Goal: Task Accomplishment & Management: Manage account settings

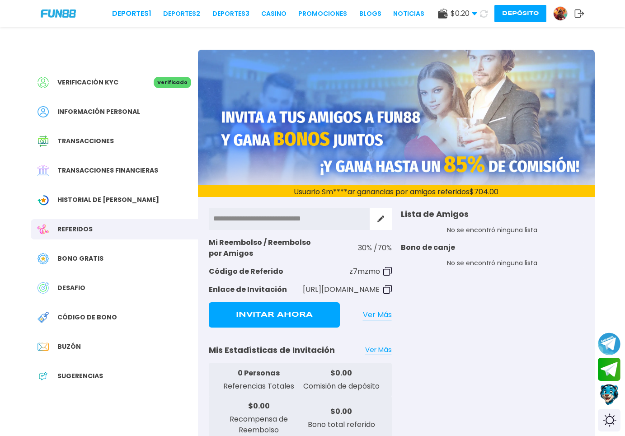
click at [94, 259] on span "Bono Gratis" at bounding box center [80, 258] width 46 height 9
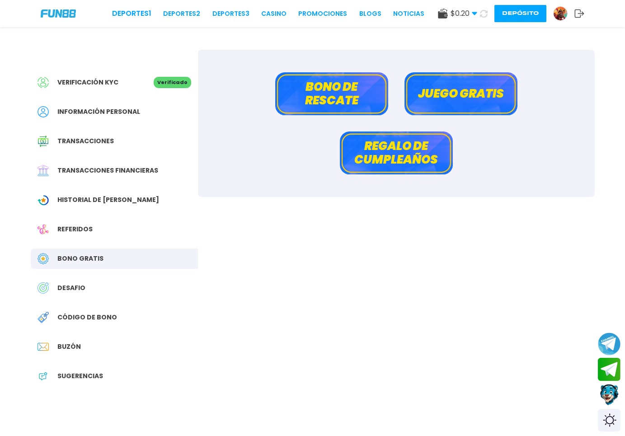
click at [449, 97] on button "Juego gratis" at bounding box center [461, 93] width 113 height 43
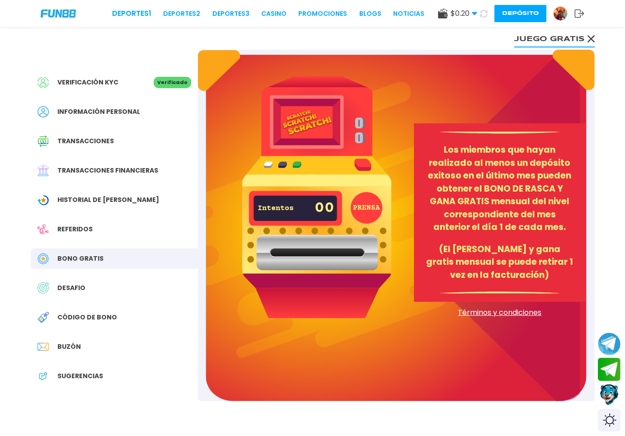
click at [116, 261] on div "Bono Gratis" at bounding box center [114, 259] width 167 height 20
click at [581, 38] on button "Juego gratis" at bounding box center [555, 38] width 80 height 18
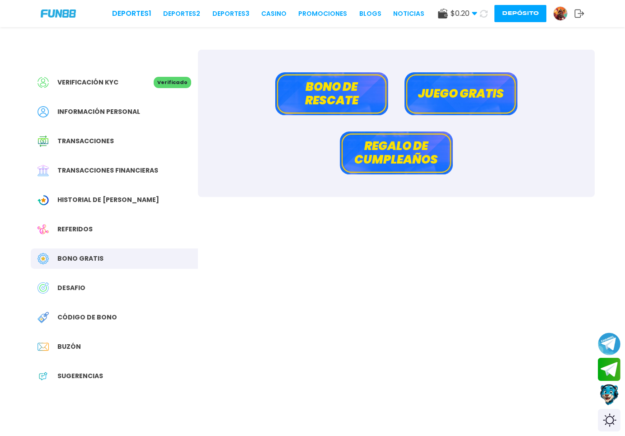
click at [355, 89] on button "Bono de rescate" at bounding box center [331, 93] width 113 height 43
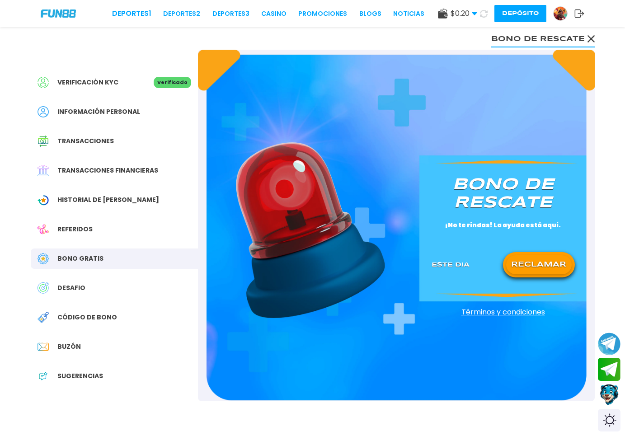
click at [532, 264] on button "RECLAMAR" at bounding box center [539, 264] width 66 height 19
click at [590, 35] on icon at bounding box center [591, 38] width 7 height 7
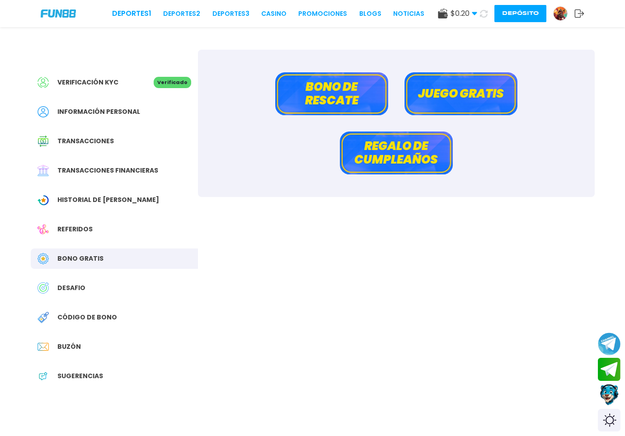
click at [473, 14] on icon at bounding box center [474, 13] width 5 height 5
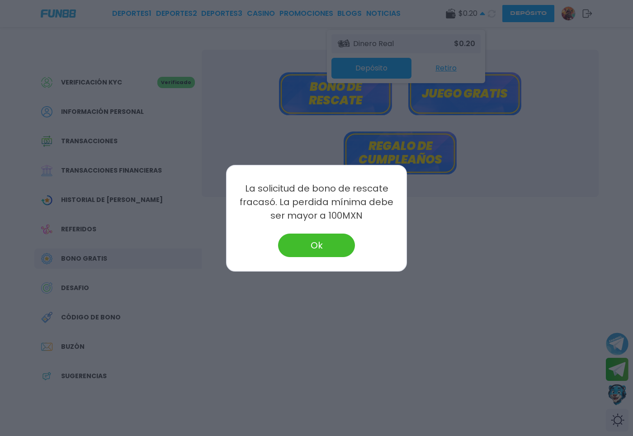
click at [314, 241] on button "Ok" at bounding box center [316, 246] width 77 height 24
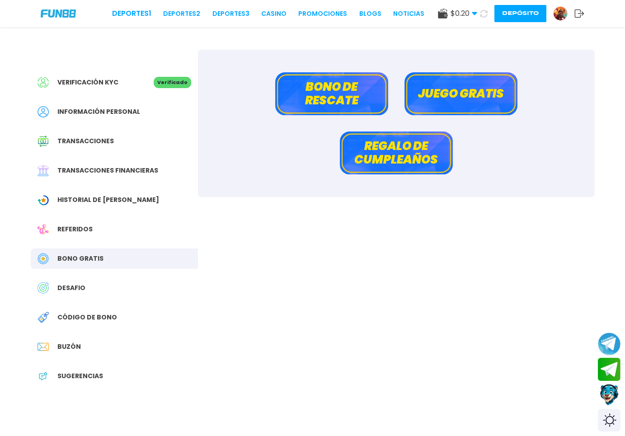
click at [518, 15] on button "Depósito" at bounding box center [521, 13] width 52 height 17
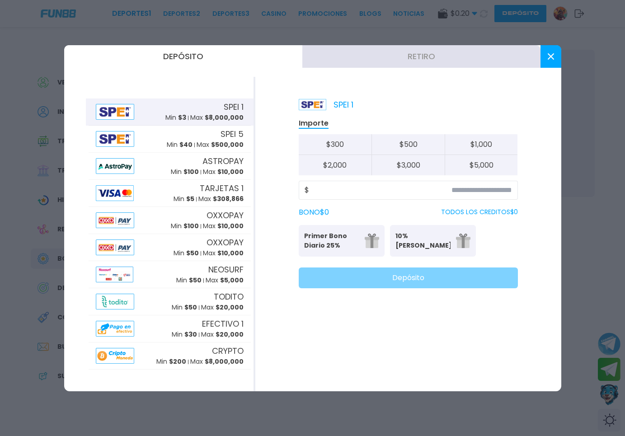
click at [442, 60] on button "Retiro" at bounding box center [422, 56] width 238 height 23
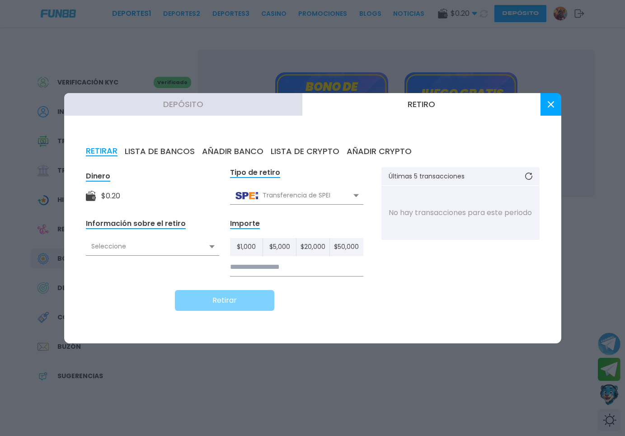
click at [160, 150] on button "LISTA DE BANCOS" at bounding box center [160, 152] width 70 height 10
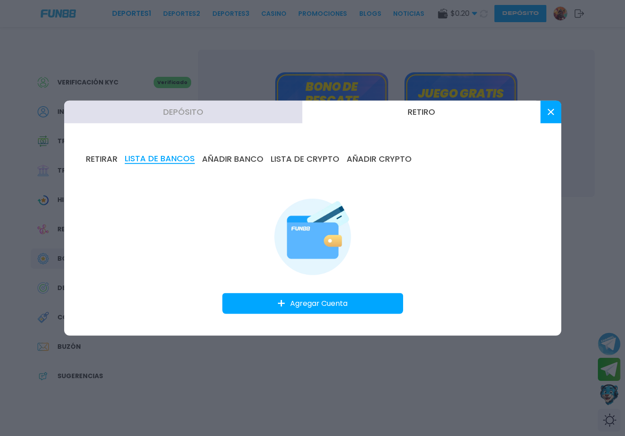
click at [554, 109] on button at bounding box center [551, 111] width 21 height 23
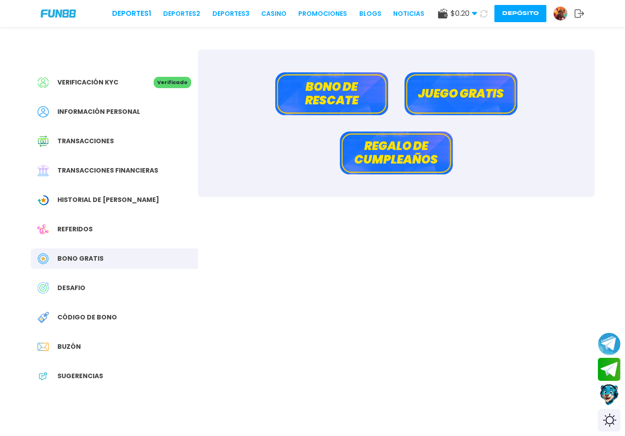
click at [150, 76] on div "Verificación KYC Verificado" at bounding box center [114, 82] width 167 height 20
click at [159, 88] on div "Verificación KYC Verificado" at bounding box center [114, 82] width 167 height 20
click at [120, 122] on div "Información personal" at bounding box center [114, 112] width 167 height 20
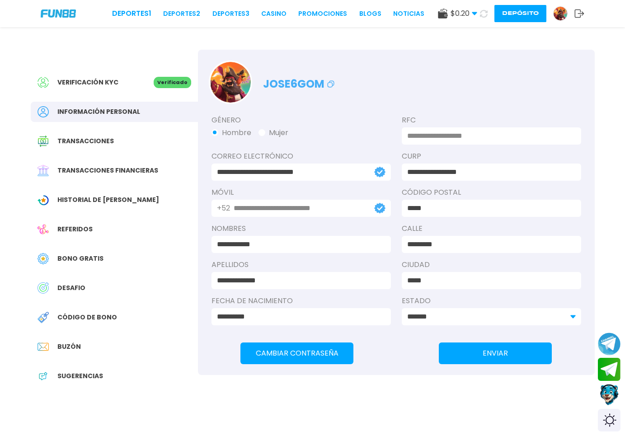
click at [106, 141] on span "Transacciones" at bounding box center [85, 141] width 57 height 9
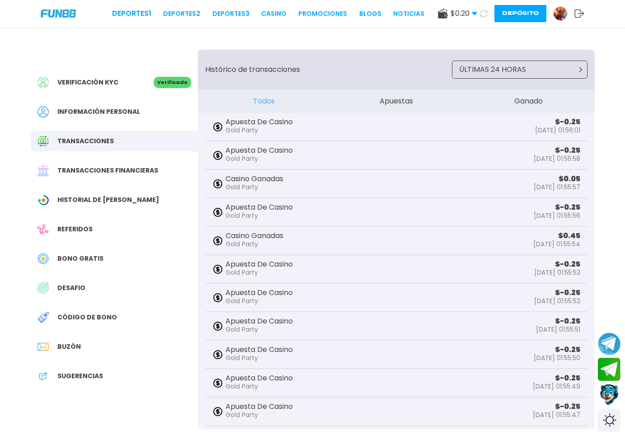
click at [84, 180] on div "Transacciones financieras" at bounding box center [114, 171] width 167 height 20
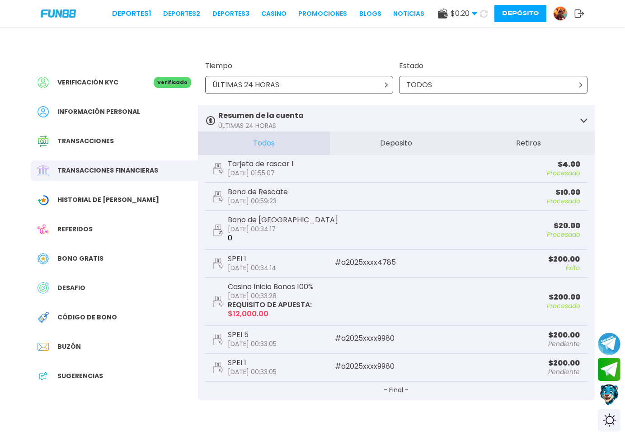
click at [483, 86] on div "TODOS" at bounding box center [493, 85] width 189 height 18
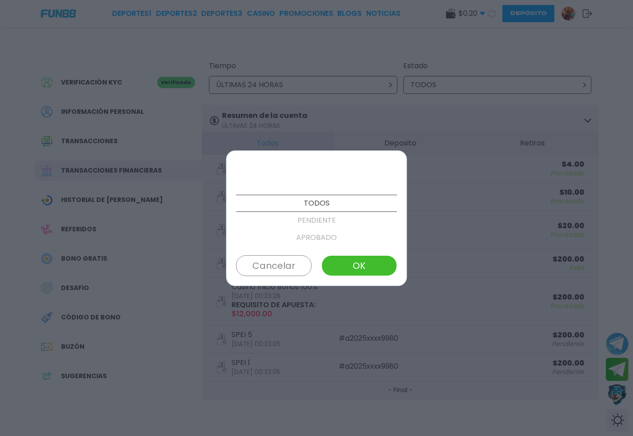
click at [270, 266] on button "Cancelar" at bounding box center [274, 265] width 76 height 21
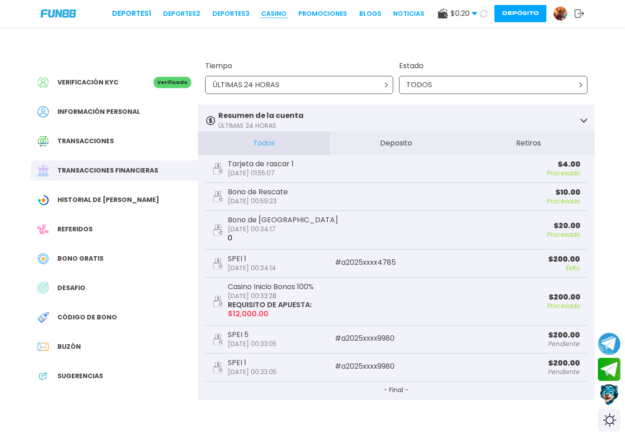
click at [261, 13] on link "CASINO" at bounding box center [273, 13] width 25 height 9
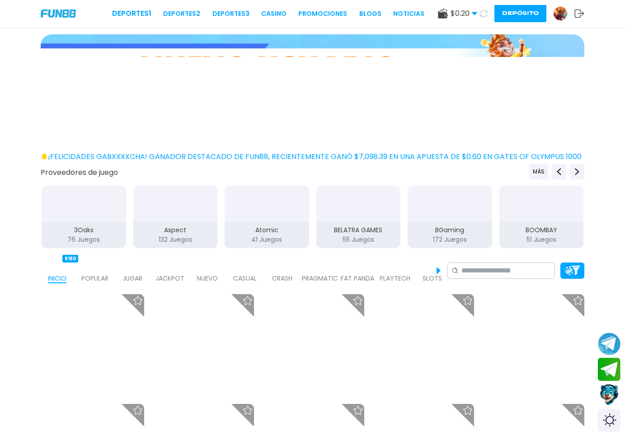
click at [120, 276] on div "JUGAR 1" at bounding box center [132, 271] width 33 height 36
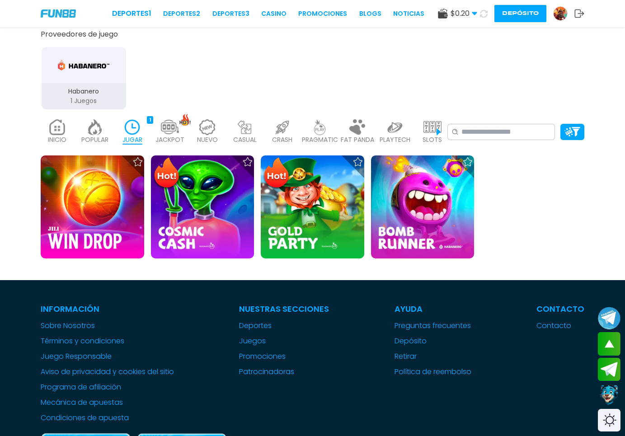
scroll to position [231, 0]
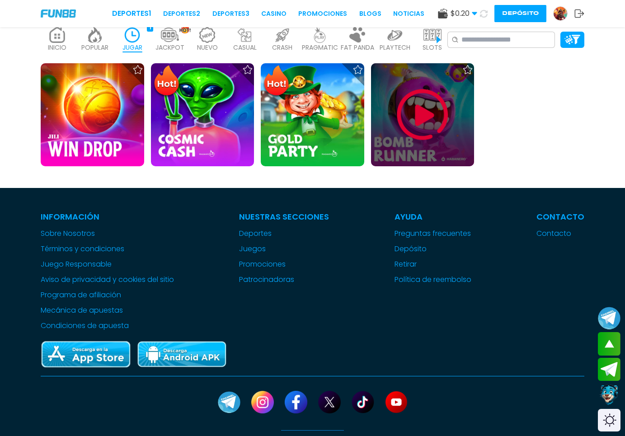
click at [417, 131] on img at bounding box center [423, 115] width 54 height 54
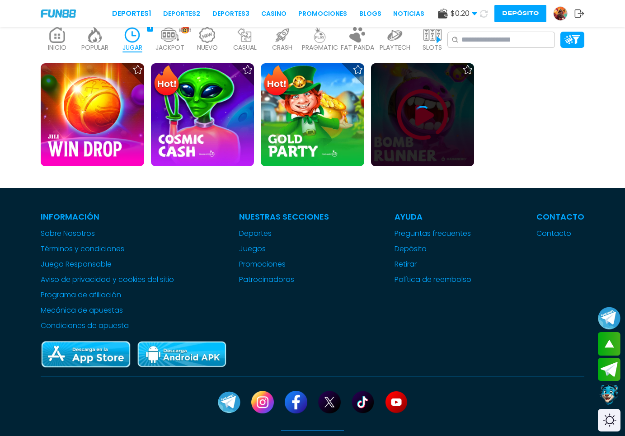
click at [431, 118] on icon at bounding box center [423, 115] width 18 height 18
drag, startPoint x: 431, startPoint y: 118, endPoint x: 431, endPoint y: 123, distance: 5.4
click at [431, 123] on icon at bounding box center [423, 115] width 18 height 18
click at [431, 121] on icon at bounding box center [428, 115] width 11 height 11
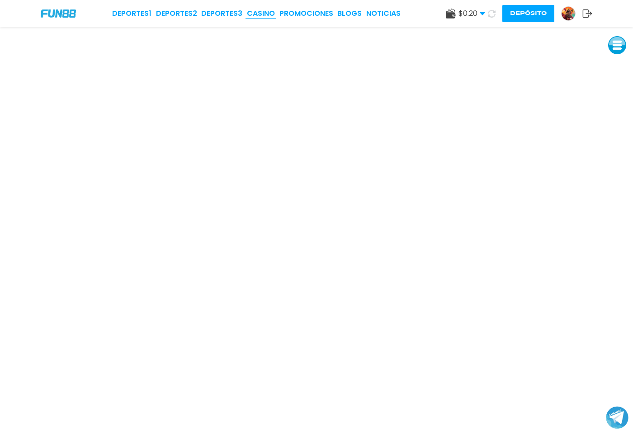
click at [262, 15] on link "CASINO" at bounding box center [261, 13] width 28 height 11
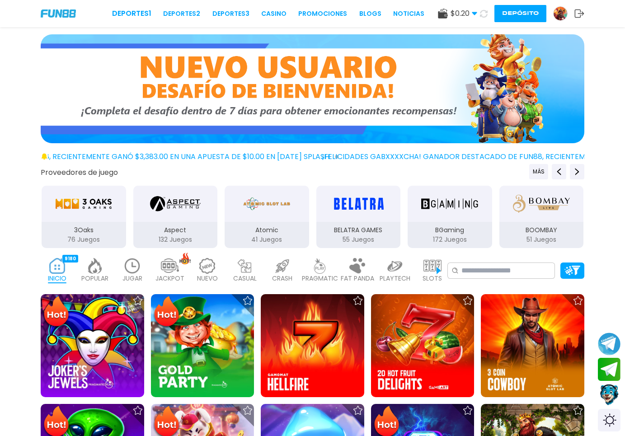
click at [123, 271] on div "JUGAR 1" at bounding box center [132, 271] width 33 height 36
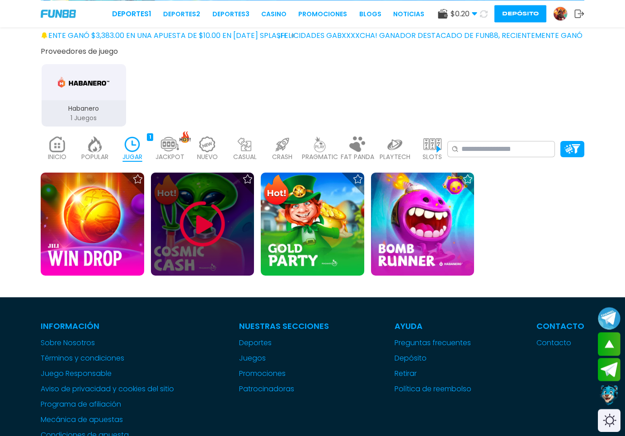
scroll to position [138, 0]
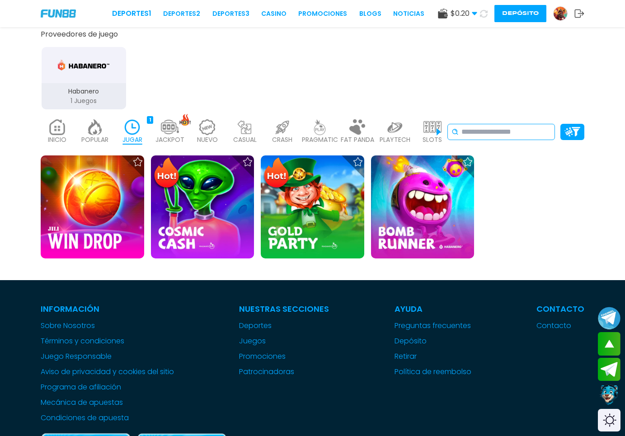
click at [490, 129] on div "No se ha encontrado ningún juego." at bounding box center [502, 132] width 108 height 16
click at [490, 134] on input at bounding box center [507, 132] width 90 height 11
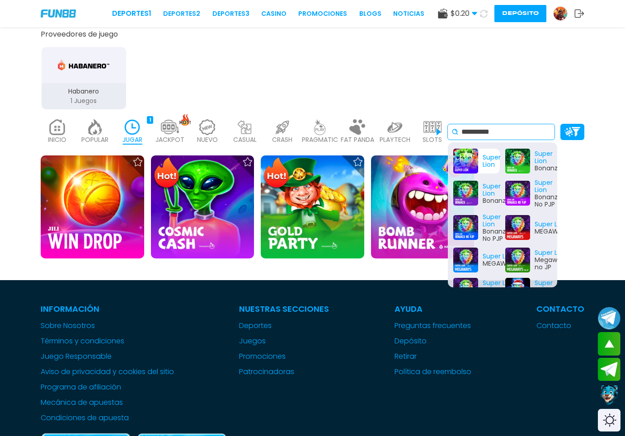
type input "**********"
click at [482, 164] on div "Super Lion Super Lion Bonanza Super Lion Bonanza Super Lion Bonanza No PJP Supe…" at bounding box center [502, 214] width 109 height 145
click at [505, 137] on input "**********" at bounding box center [507, 132] width 90 height 11
click at [483, 162] on div "Super Lion" at bounding box center [477, 161] width 47 height 25
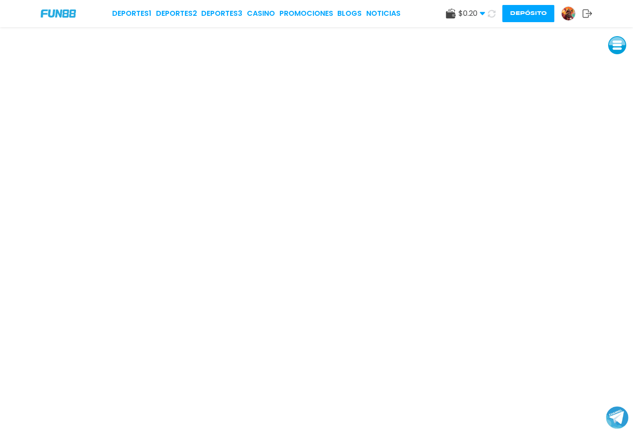
click at [563, 10] on img at bounding box center [569, 14] width 14 height 14
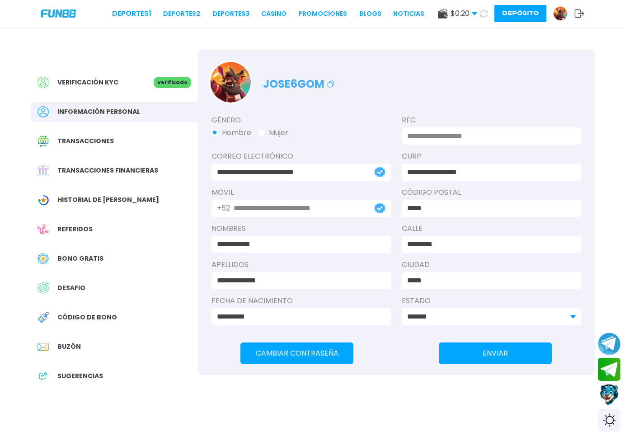
click at [71, 199] on span "Historial de Bonos" at bounding box center [108, 199] width 102 height 9
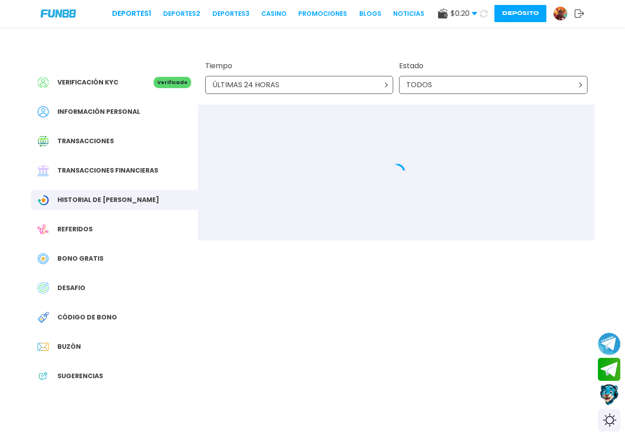
click at [112, 234] on div "Referidos" at bounding box center [114, 229] width 167 height 20
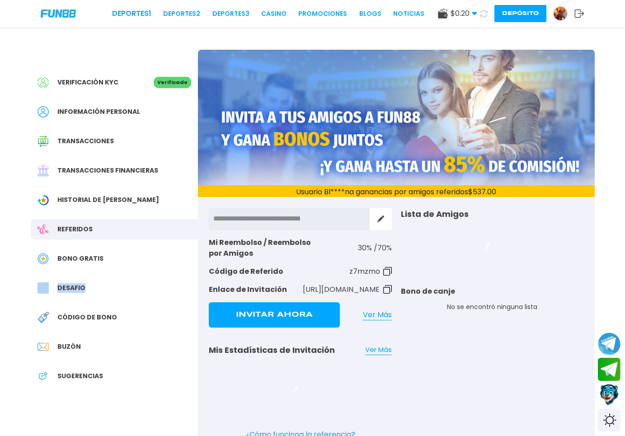
drag, startPoint x: 103, startPoint y: 274, endPoint x: 110, endPoint y: 269, distance: 9.2
click at [110, 269] on div "Verificación KYC Verificado Información personal Transacciones Transacciones fi…" at bounding box center [114, 234] width 167 height 369
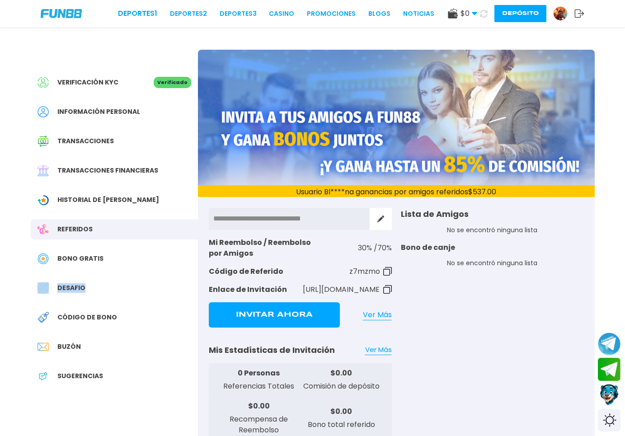
click at [109, 265] on div "Bono Gratis" at bounding box center [114, 259] width 167 height 20
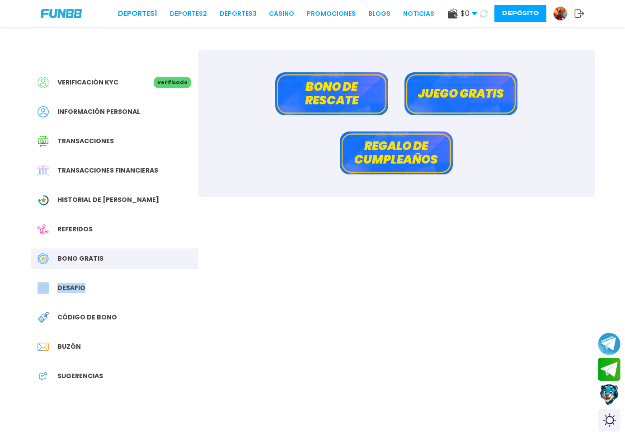
click at [578, 15] on icon at bounding box center [580, 13] width 10 height 9
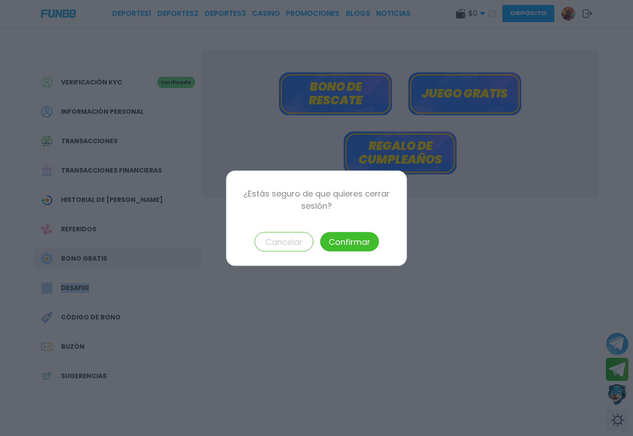
click at [339, 238] on button "Confirmar" at bounding box center [349, 241] width 59 height 19
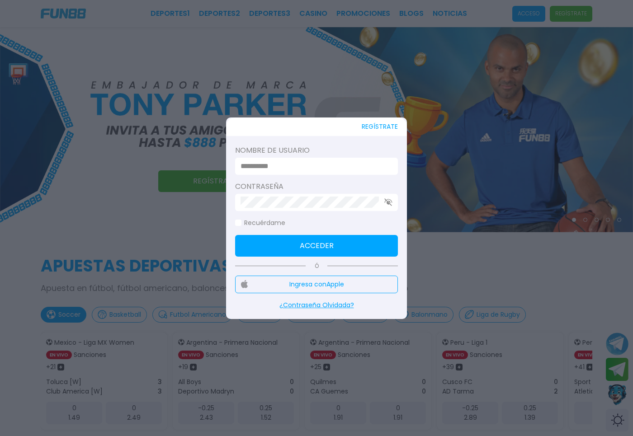
click at [298, 147] on label "Nombre de usuario" at bounding box center [316, 150] width 163 height 11
click at [284, 169] on input at bounding box center [314, 166] width 147 height 11
type input "********"
click at [264, 249] on button "Acceder" at bounding box center [316, 246] width 163 height 22
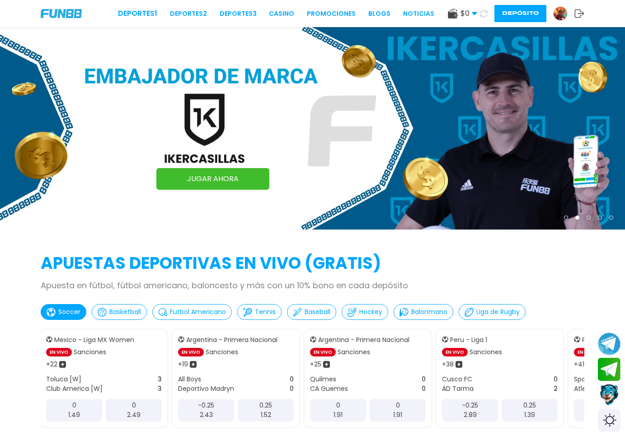
click at [577, 13] on icon at bounding box center [580, 13] width 10 height 9
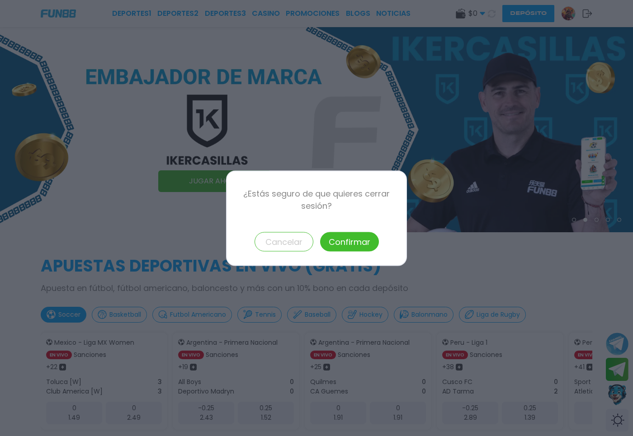
click at [290, 238] on button "Cancelar" at bounding box center [284, 241] width 59 height 19
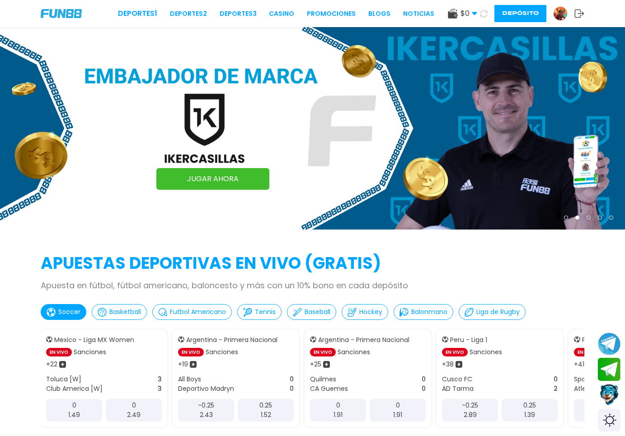
click at [558, 14] on img at bounding box center [561, 14] width 14 height 14
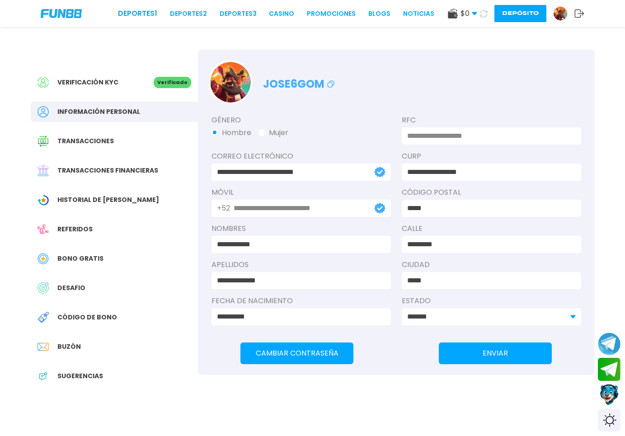
click at [110, 118] on div "Información personal" at bounding box center [114, 112] width 167 height 20
click at [104, 147] on div "Transacciones" at bounding box center [114, 141] width 167 height 20
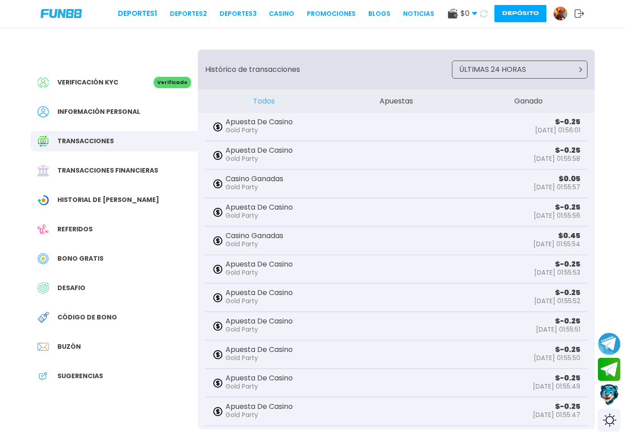
click at [104, 236] on div "Referidos" at bounding box center [114, 229] width 167 height 20
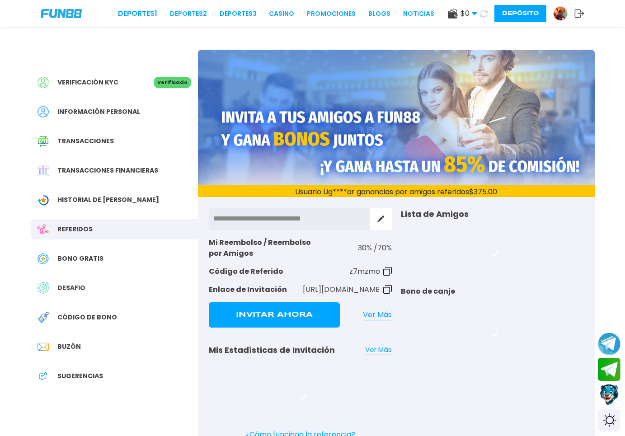
click at [98, 257] on span "Bono Gratis" at bounding box center [80, 258] width 46 height 9
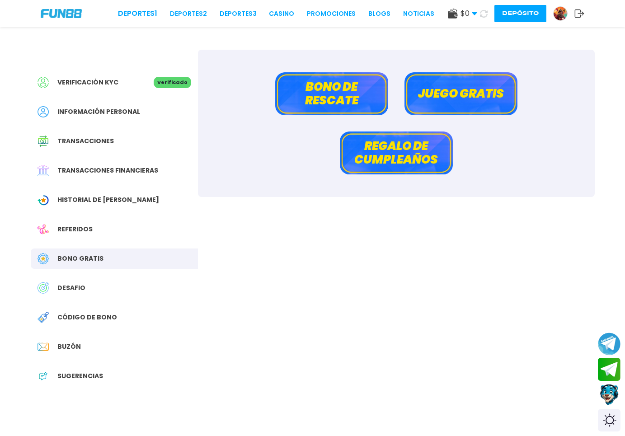
click at [436, 108] on button "Juego gratis" at bounding box center [461, 93] width 113 height 43
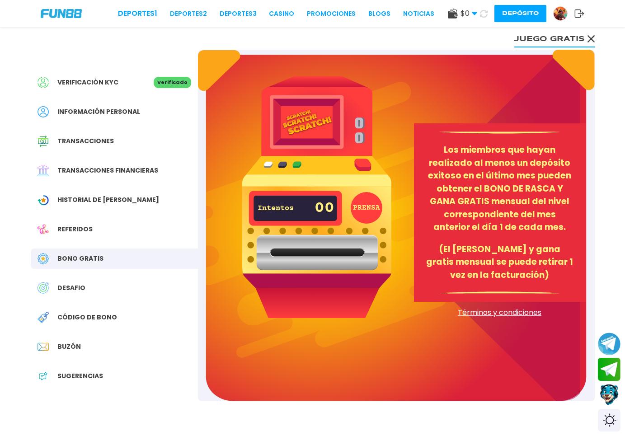
click at [103, 275] on div "Verificación KYC Verificado Información personal Transacciones Transacciones fi…" at bounding box center [114, 234] width 167 height 369
click at [572, 43] on button "Juego gratis" at bounding box center [555, 38] width 80 height 18
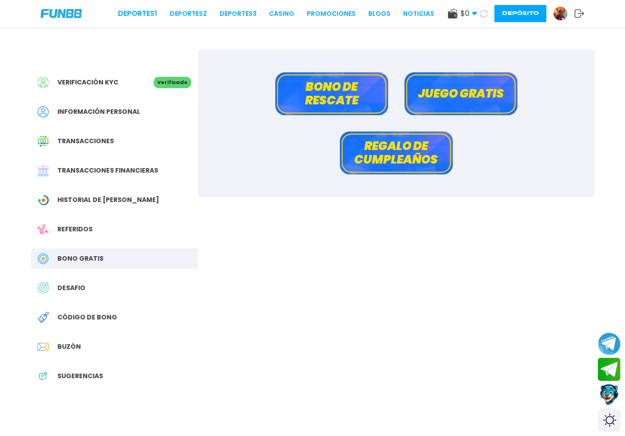
click at [342, 90] on button "Bono de rescate" at bounding box center [331, 93] width 113 height 43
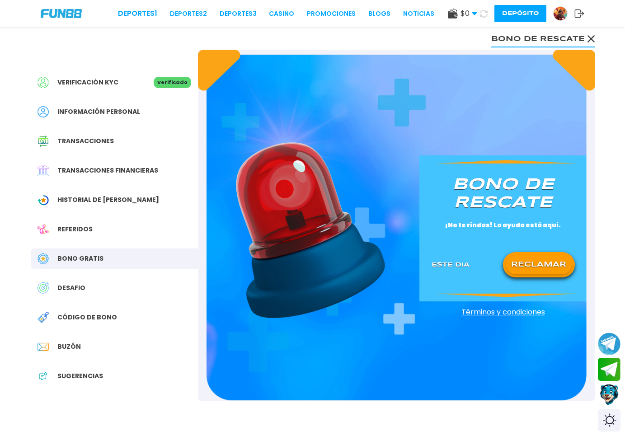
click at [556, 262] on button "RECLAMAR" at bounding box center [539, 264] width 66 height 19
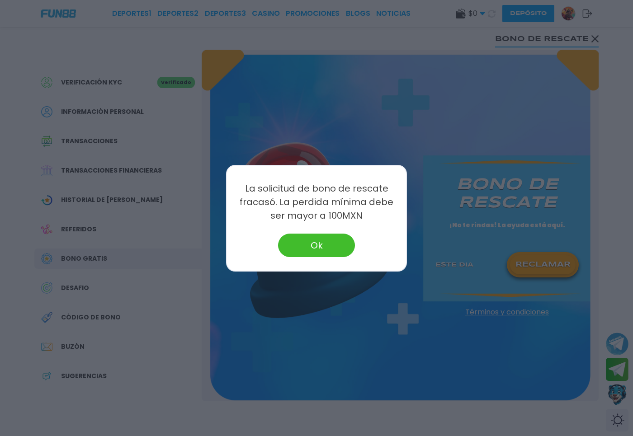
click at [294, 255] on button "Ok" at bounding box center [316, 246] width 77 height 24
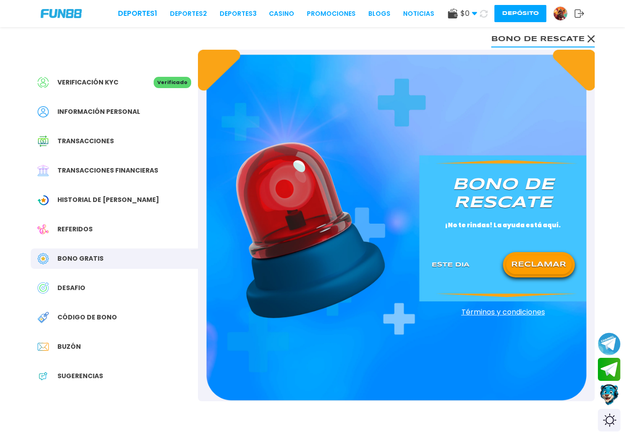
click at [582, 39] on button "Bono de rescate" at bounding box center [544, 38] width 104 height 18
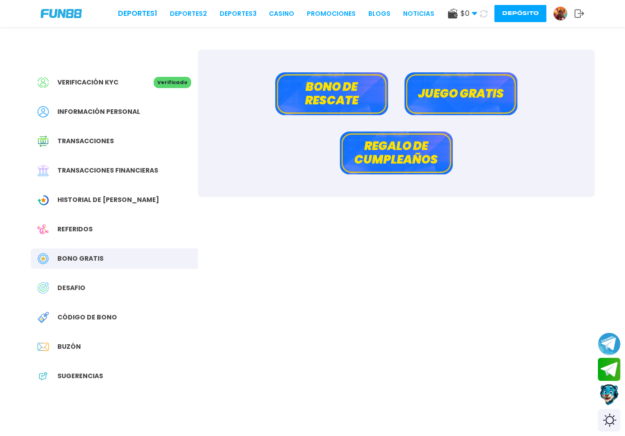
click at [122, 292] on div "DESAFIO" at bounding box center [114, 288] width 167 height 20
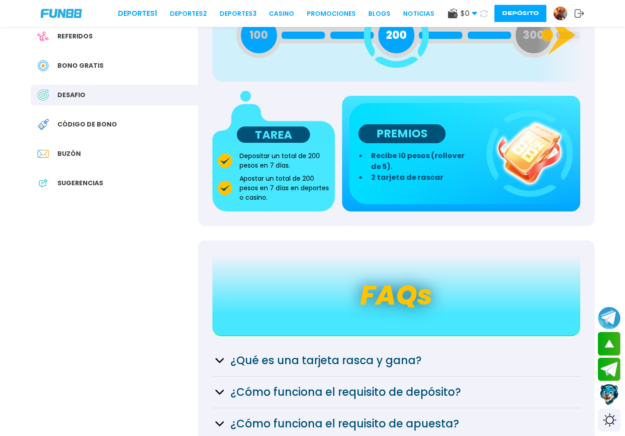
scroll to position [185, 0]
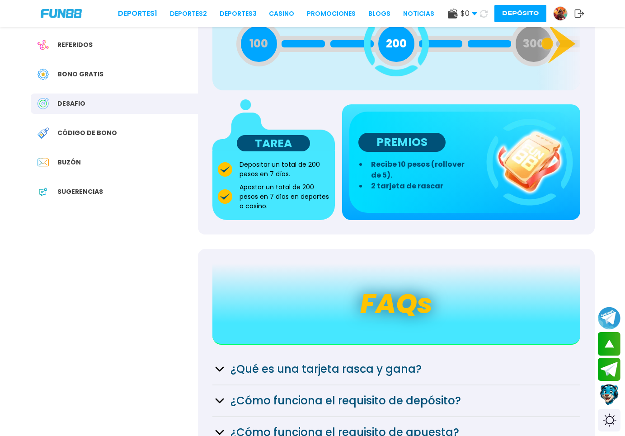
click at [85, 136] on span "Código de bono" at bounding box center [87, 132] width 60 height 9
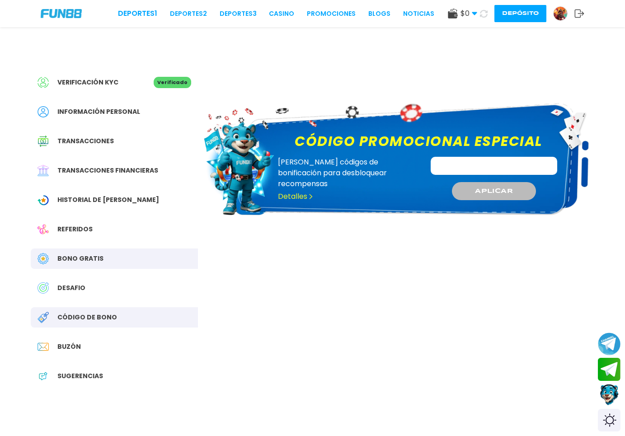
click at [111, 200] on span "Historial de Bonos" at bounding box center [108, 199] width 102 height 9
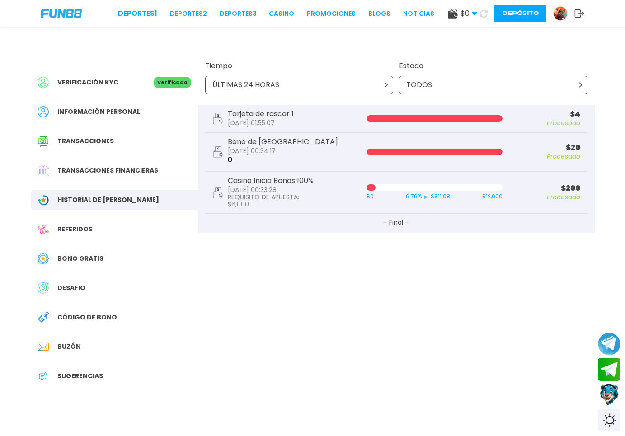
click at [86, 108] on span "Información personal" at bounding box center [98, 111] width 83 height 9
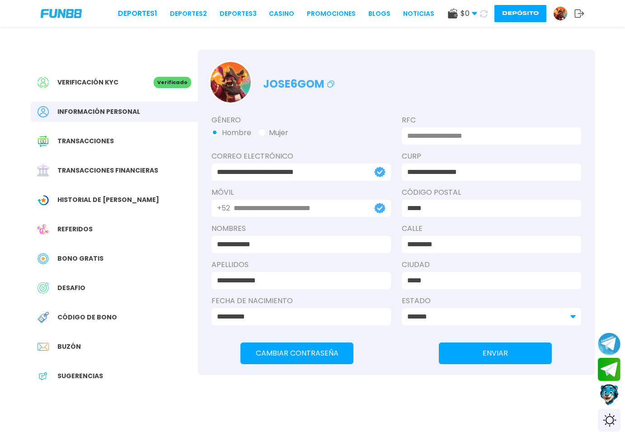
click at [98, 84] on span "Verificación KYC" at bounding box center [87, 82] width 61 height 9
click at [107, 82] on span "Verificación KYC" at bounding box center [87, 82] width 61 height 9
click at [578, 9] on div "$ 0 Dinero Real $ 0 Depósito Retiro Depósito" at bounding box center [516, 13] width 137 height 17
click at [578, 13] on icon at bounding box center [580, 13] width 10 height 9
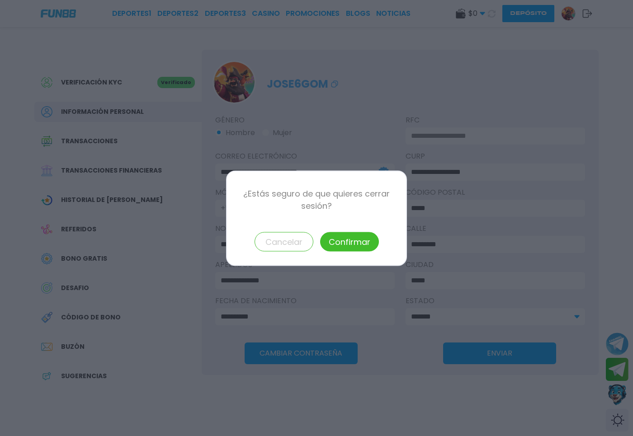
click at [343, 248] on button "Confirmar" at bounding box center [349, 241] width 59 height 19
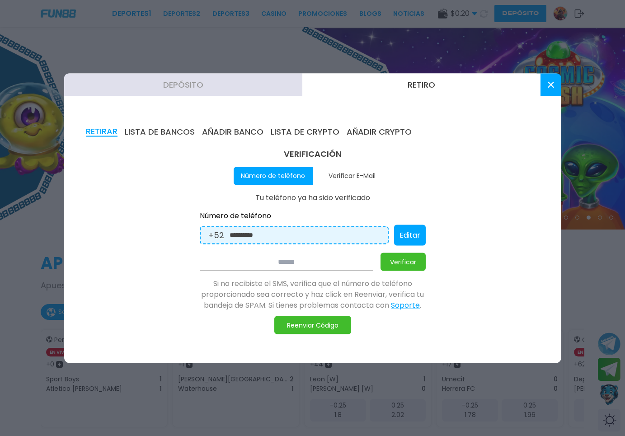
click at [554, 90] on button at bounding box center [551, 84] width 21 height 23
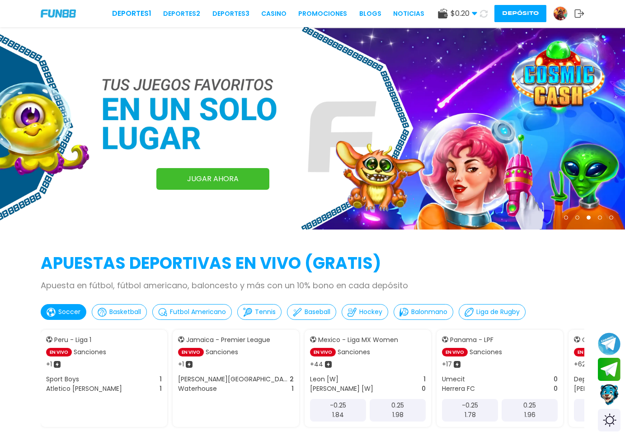
click at [565, 17] on img at bounding box center [561, 14] width 14 height 14
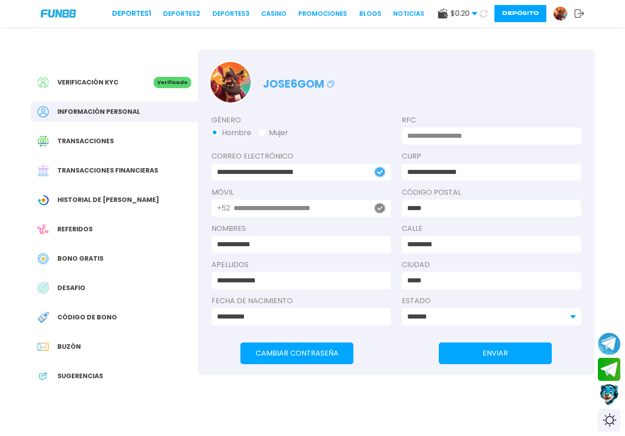
click at [131, 140] on div "Transacciones" at bounding box center [114, 141] width 167 height 20
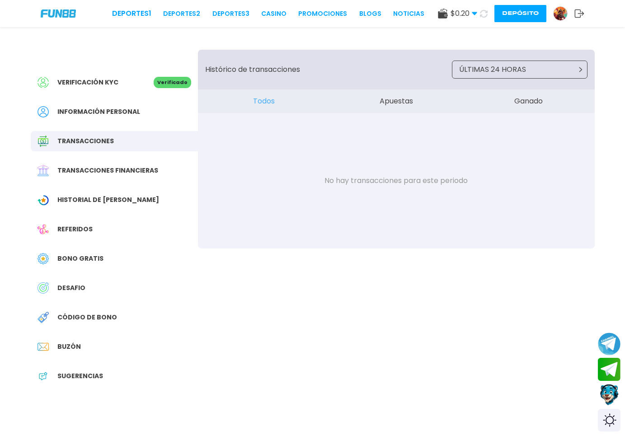
click at [109, 164] on div "Transacciones financieras" at bounding box center [114, 171] width 167 height 20
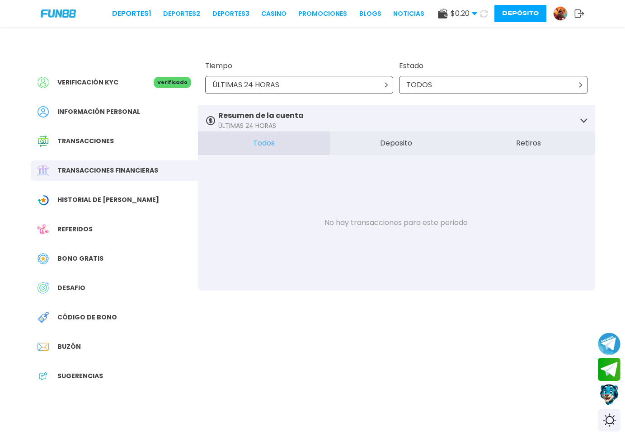
click at [366, 76] on div "ÚLTIMAS 24 HORAS" at bounding box center [299, 85] width 189 height 18
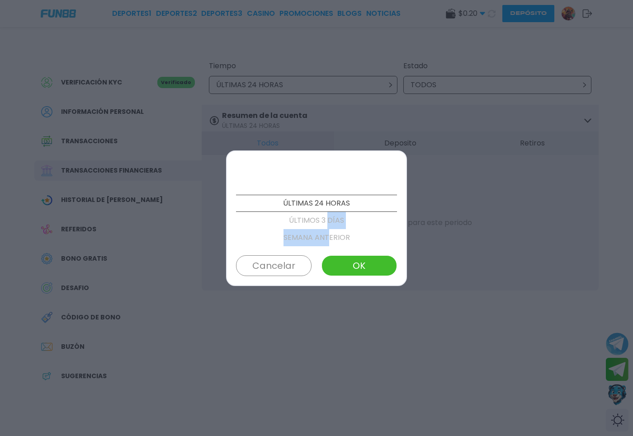
drag, startPoint x: 326, startPoint y: 221, endPoint x: 324, endPoint y: 234, distance: 12.9
click at [324, 234] on div "ÚLTIMAS 24 HORAS ÚLTIMOS 3 DÍAS SEMANA ANTERIOR ESTE MES MES ANTERIOR ÚLTIMOS 3…" at bounding box center [316, 204] width 161 height 86
click at [324, 222] on p "ÚLTIMOS 3 DÍAS" at bounding box center [316, 220] width 161 height 17
click at [346, 263] on button "OK" at bounding box center [360, 265] width 76 height 21
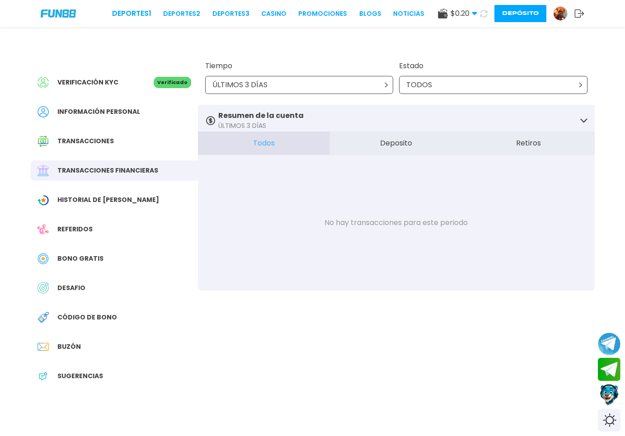
click at [125, 204] on div "Historial de Bonos" at bounding box center [114, 200] width 167 height 20
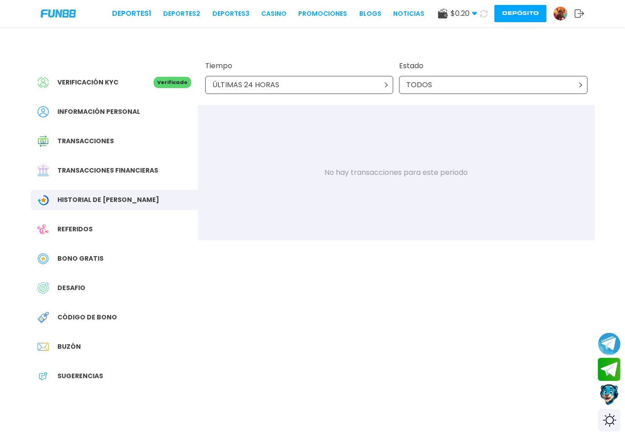
click at [560, 14] on img at bounding box center [561, 14] width 14 height 14
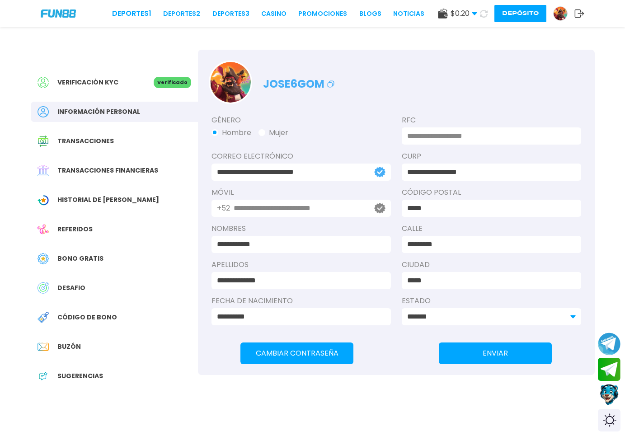
click at [94, 203] on span "Historial de Bonos" at bounding box center [108, 199] width 102 height 9
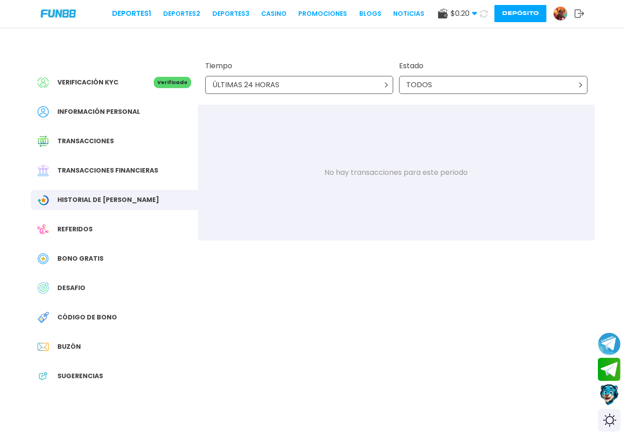
click at [344, 83] on div "ÚLTIMAS 24 HORAS" at bounding box center [299, 85] width 189 height 18
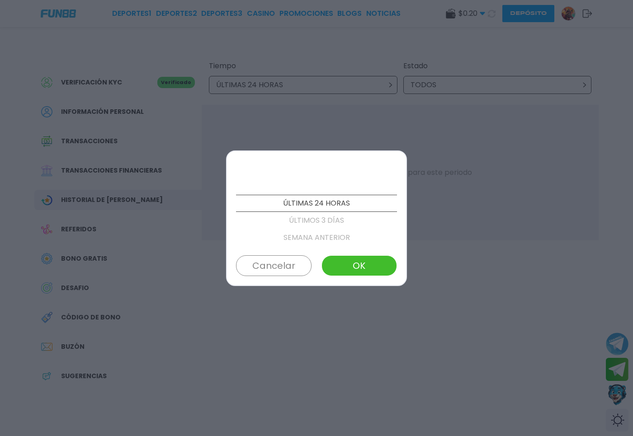
click at [303, 225] on p "ÚLTIMOS 3 DÍAS" at bounding box center [316, 220] width 161 height 17
click at [358, 267] on button "OK" at bounding box center [360, 265] width 76 height 21
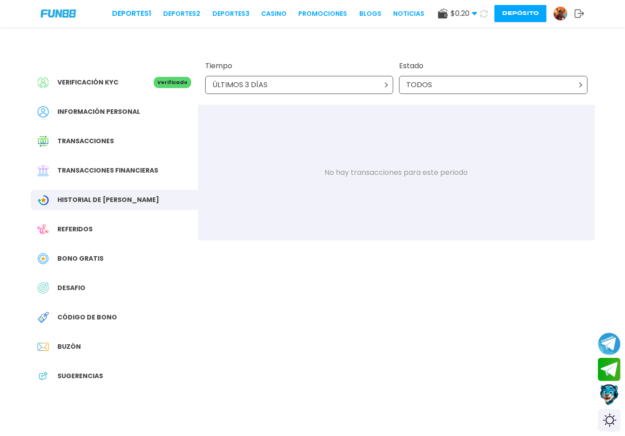
click at [373, 79] on div "ÚLTIMOS 3 DÍAS" at bounding box center [299, 85] width 189 height 18
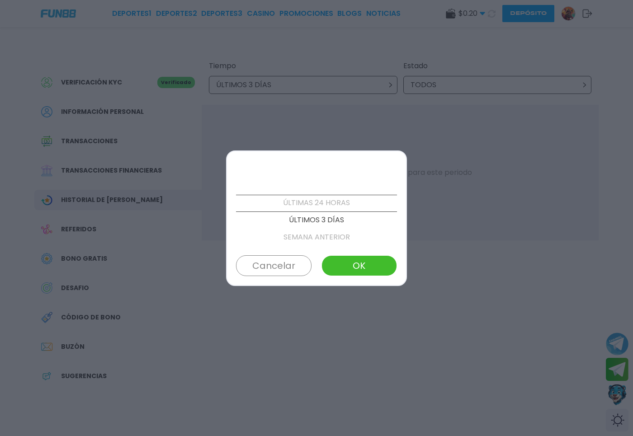
scroll to position [0, 0]
click at [318, 185] on p "ESTE MES" at bounding box center [316, 186] width 161 height 17
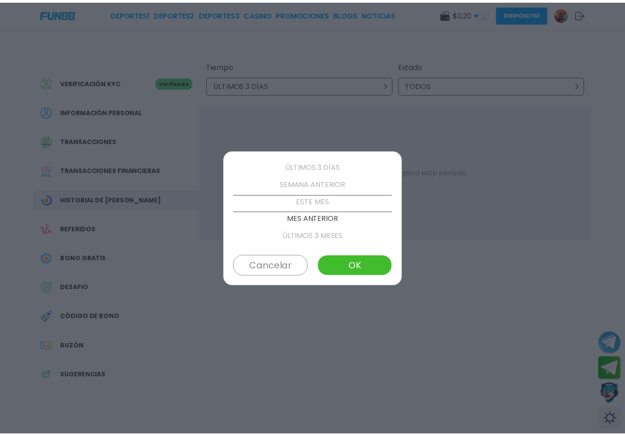
scroll to position [52, 0]
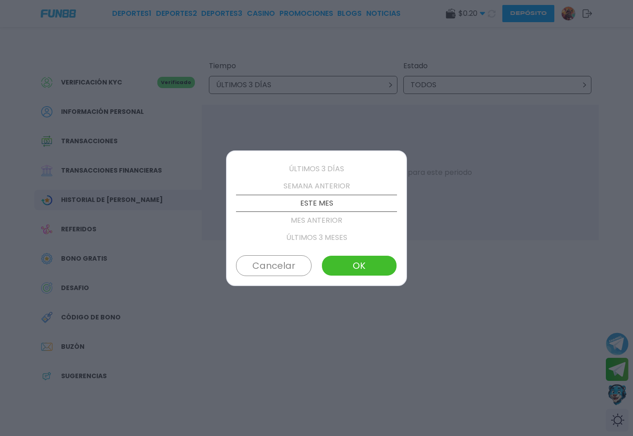
click at [355, 260] on button "OK" at bounding box center [360, 265] width 76 height 21
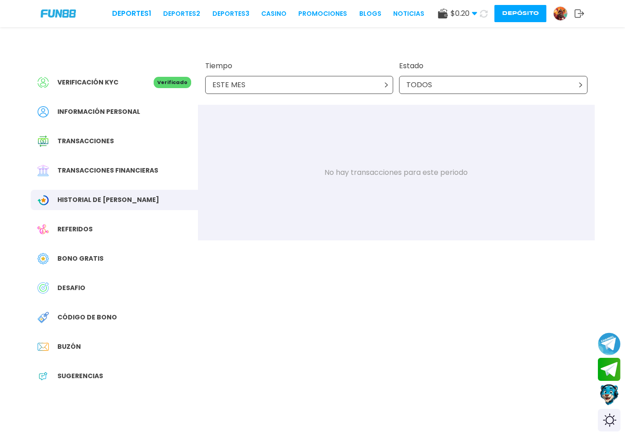
click at [92, 230] on div "Referidos" at bounding box center [114, 229] width 167 height 20
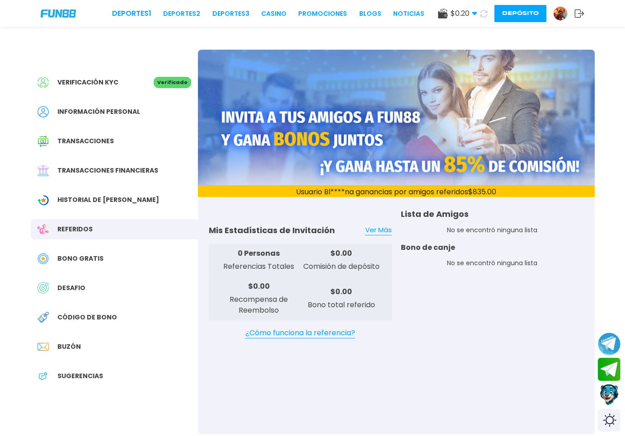
click at [88, 253] on div "Bono Gratis" at bounding box center [114, 259] width 167 height 20
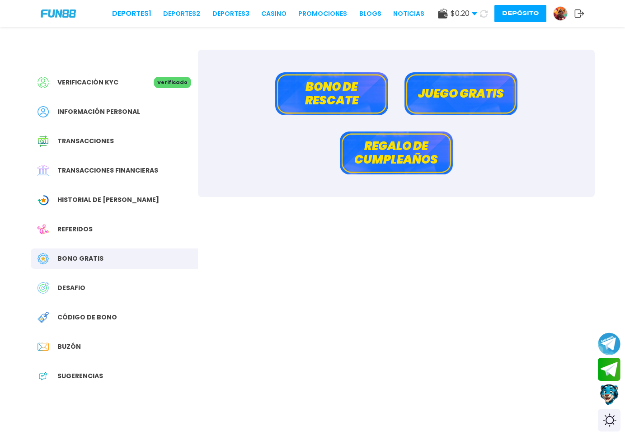
click at [113, 227] on div "Referidos" at bounding box center [114, 229] width 167 height 20
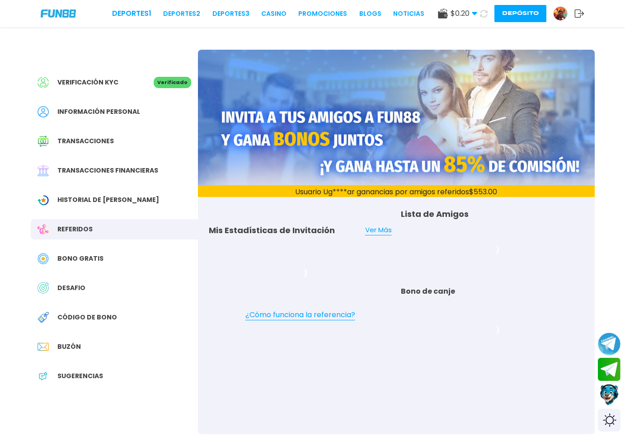
click at [117, 196] on span "Historial de [PERSON_NAME]" at bounding box center [108, 199] width 102 height 9
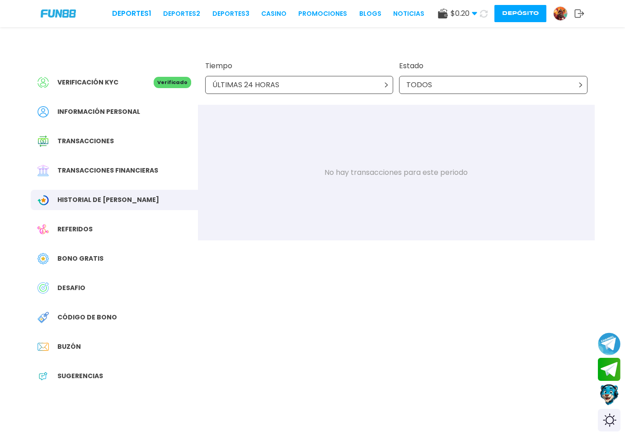
click at [128, 116] on span "Información personal" at bounding box center [98, 111] width 83 height 9
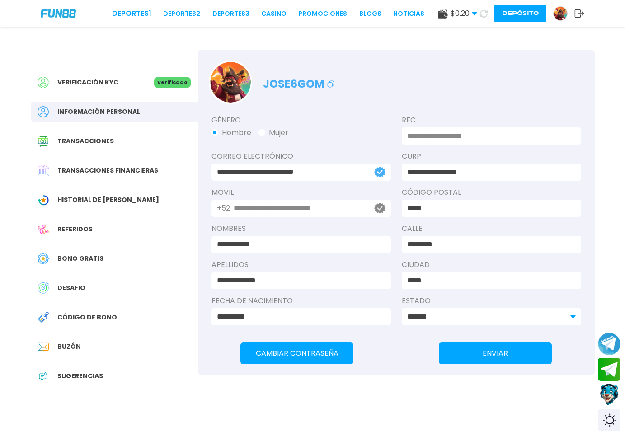
drag, startPoint x: 527, startPoint y: 7, endPoint x: 444, endPoint y: 59, distance: 98.0
drag, startPoint x: 83, startPoint y: 218, endPoint x: 85, endPoint y: 209, distance: 8.4
click at [83, 214] on div "Verificación KYC Verificado Información personal Transacciones Transacciones fi…" at bounding box center [114, 234] width 167 height 369
click at [85, 209] on div "Historial de Bonos" at bounding box center [114, 200] width 167 height 20
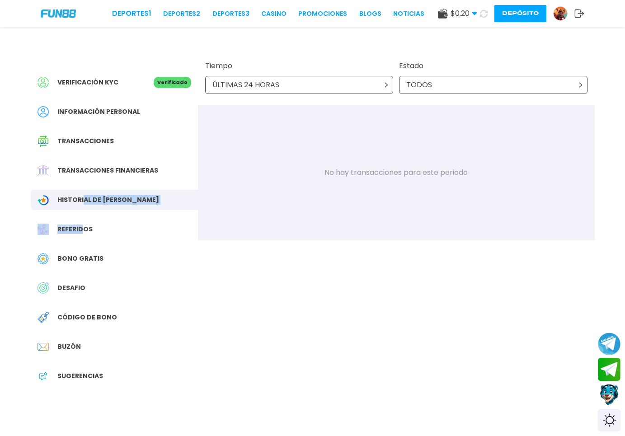
click at [510, 19] on button "Depósito" at bounding box center [521, 13] width 52 height 17
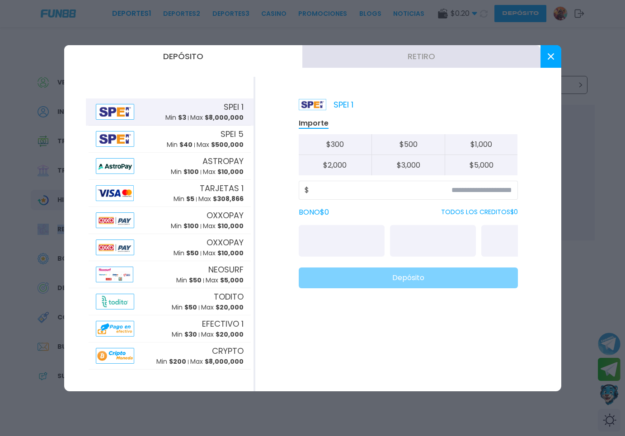
click at [345, 148] on button "$ 300" at bounding box center [335, 144] width 73 height 21
type input "***"
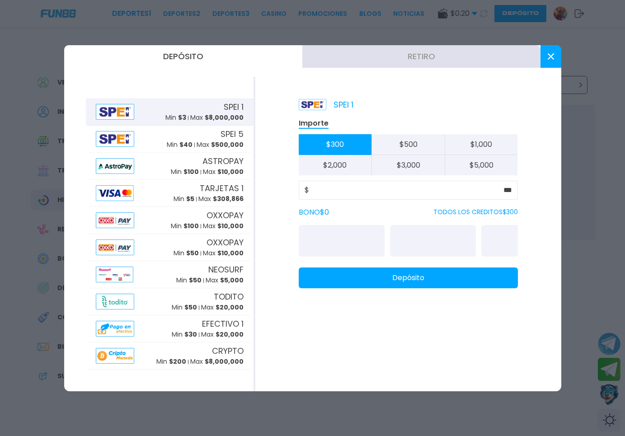
click at [345, 223] on div "Importe $ 300 $ 500 $ 1,000 $ 2,000 $ 3,000 $ 5,000 $ *** BONO $ 0 TODOS LOS CR…" at bounding box center [408, 203] width 219 height 170
click at [343, 236] on div at bounding box center [342, 241] width 86 height 32
click at [411, 225] on div "Importe $ 300 $ 500 $ 1,000 $ 2,000 $ 3,000 $ 5,000 $ *** BONO $ 0 TODOS LOS CR…" at bounding box center [408, 203] width 219 height 170
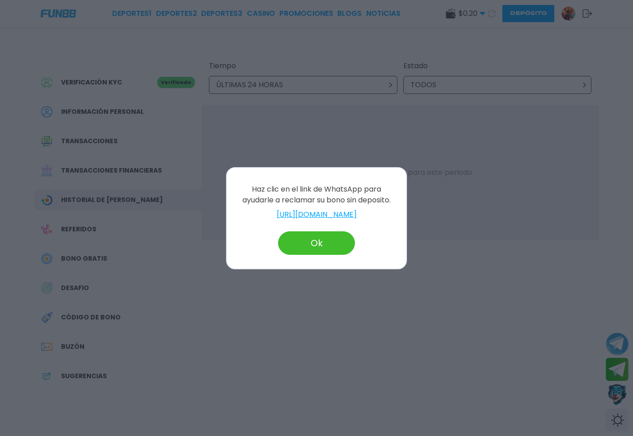
click at [306, 239] on button "Ok" at bounding box center [316, 244] width 77 height 24
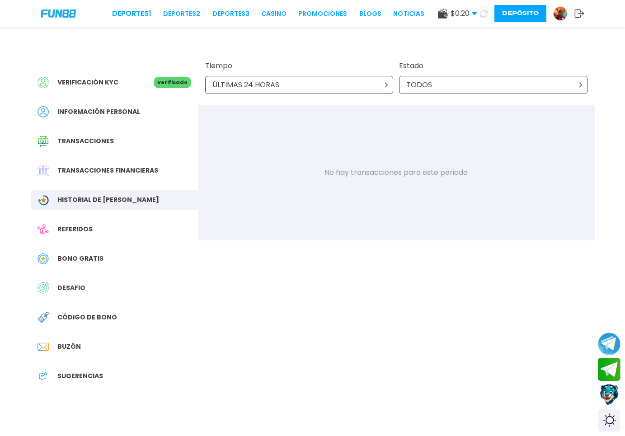
click at [524, 14] on button "Depósito" at bounding box center [521, 13] width 52 height 17
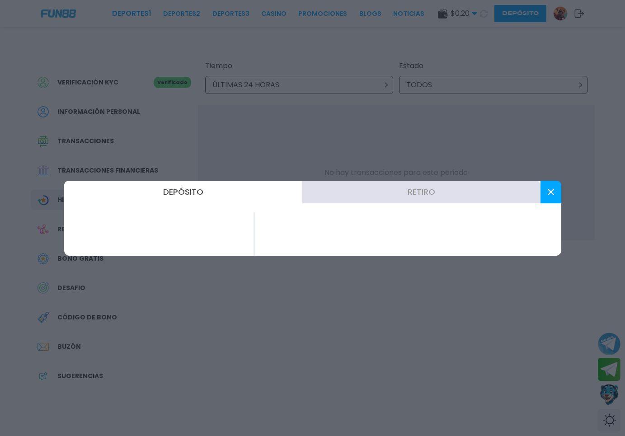
click at [339, 189] on button "Retiro" at bounding box center [422, 192] width 238 height 23
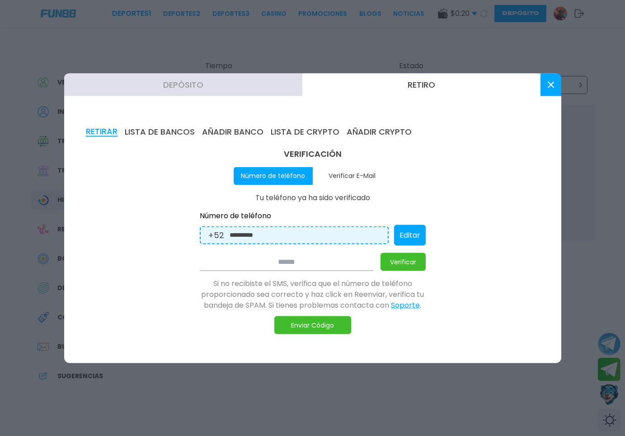
click at [245, 88] on button "Depósito" at bounding box center [183, 84] width 238 height 23
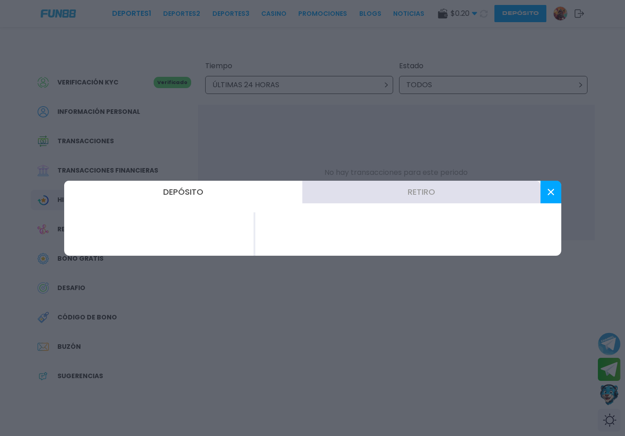
click at [556, 190] on button at bounding box center [551, 192] width 21 height 23
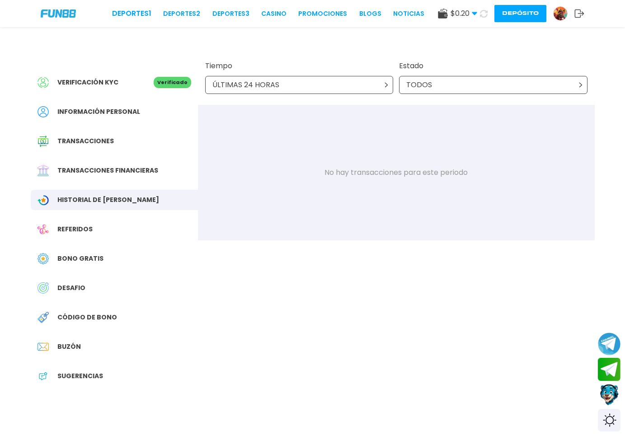
click at [562, 18] on img at bounding box center [561, 14] width 14 height 14
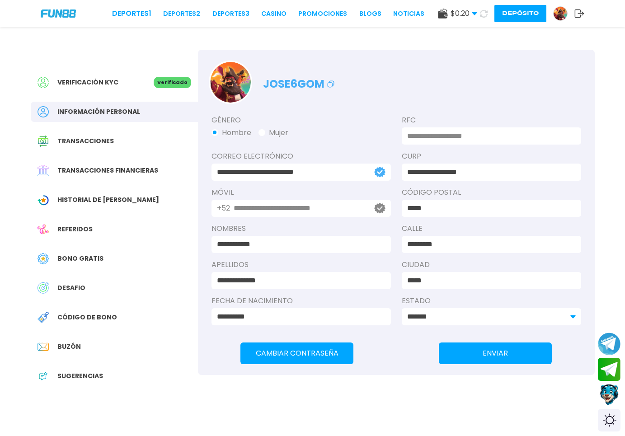
drag, startPoint x: 419, startPoint y: 204, endPoint x: 340, endPoint y: 208, distance: 78.8
click at [341, 208] on div "**********" at bounding box center [396, 223] width 397 height 239
click at [328, 208] on input "**********" at bounding box center [299, 208] width 131 height 11
click at [410, 203] on span "Verifica ahora" at bounding box center [419, 208] width 31 height 21
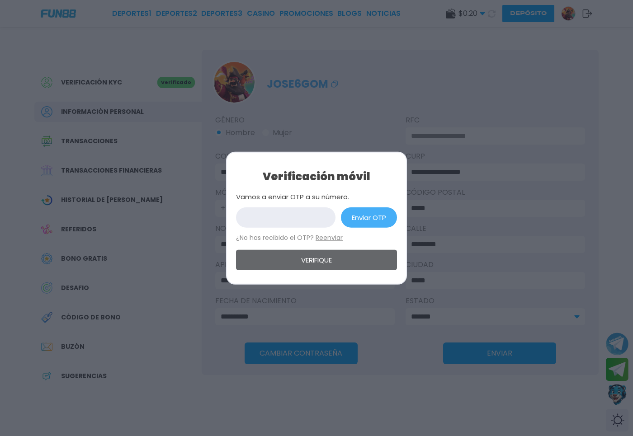
click at [352, 222] on button "Enviar OTP" at bounding box center [369, 218] width 56 height 20
click at [315, 218] on input "number" at bounding box center [285, 218] width 99 height 20
click at [360, 222] on button "Enviar OTP" at bounding box center [369, 218] width 56 height 20
click at [306, 218] on input "number" at bounding box center [291, 218] width 111 height 20
click at [538, 213] on div at bounding box center [316, 218] width 633 height 436
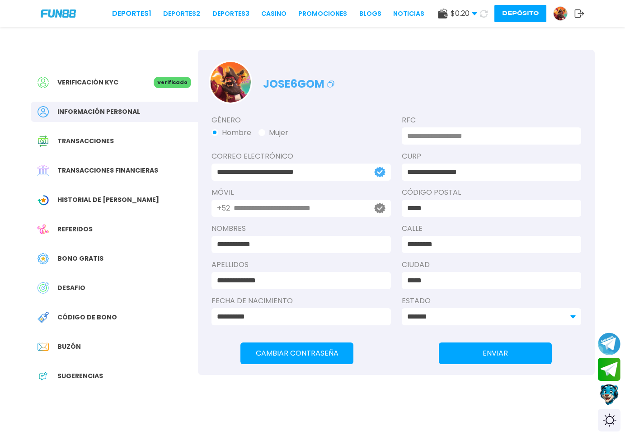
click at [574, 10] on link at bounding box center [564, 13] width 21 height 14
click at [576, 12] on use at bounding box center [579, 13] width 9 height 8
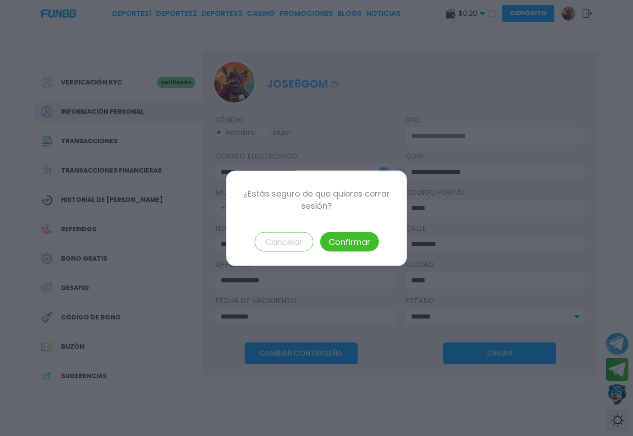
click at [344, 249] on button "Confirmar" at bounding box center [349, 241] width 59 height 19
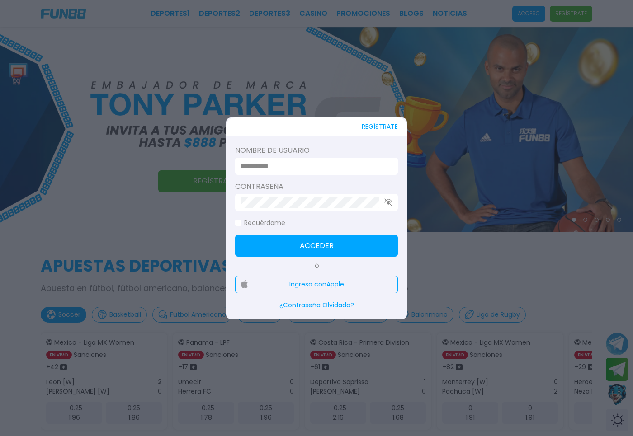
click at [284, 162] on input at bounding box center [314, 166] width 147 height 11
type input "*********"
click at [279, 235] on form "Nombre de usuario ********* Contraseña Recuérdame Acceder" at bounding box center [316, 201] width 163 height 112
click at [275, 239] on button "Acceder" at bounding box center [316, 246] width 163 height 22
